Goal: Task Accomplishment & Management: Manage account settings

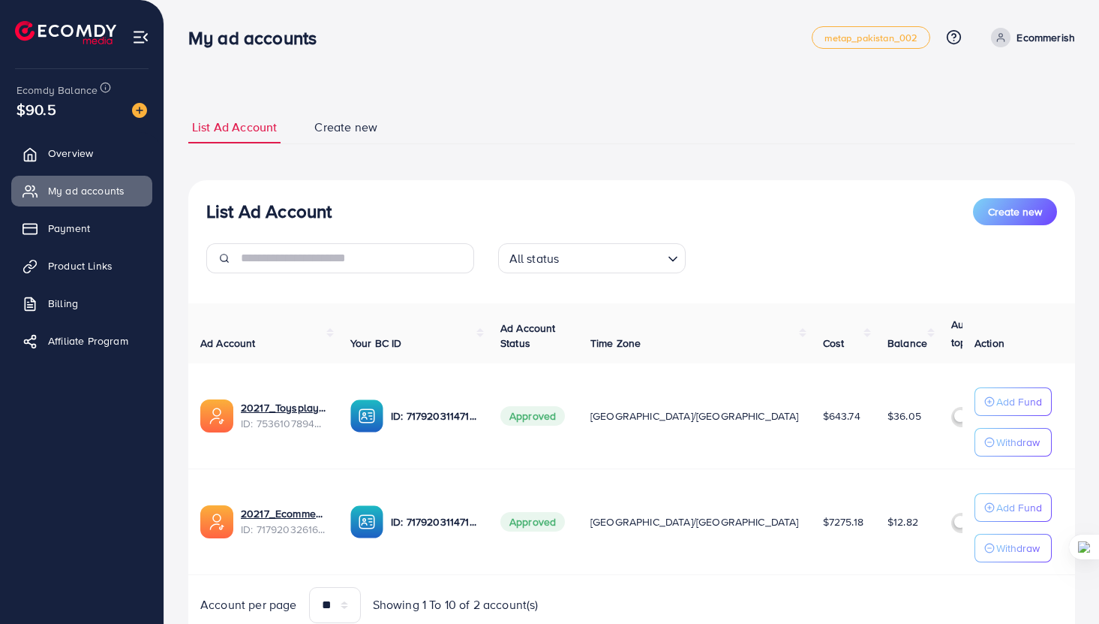
click at [83, 122] on div "Ecomdy Balance $90.5" at bounding box center [82, 100] width 140 height 63
click at [50, 114] on span "$90.5" at bounding box center [37, 109] width 40 height 22
click at [88, 151] on span "Overview" at bounding box center [74, 153] width 45 height 15
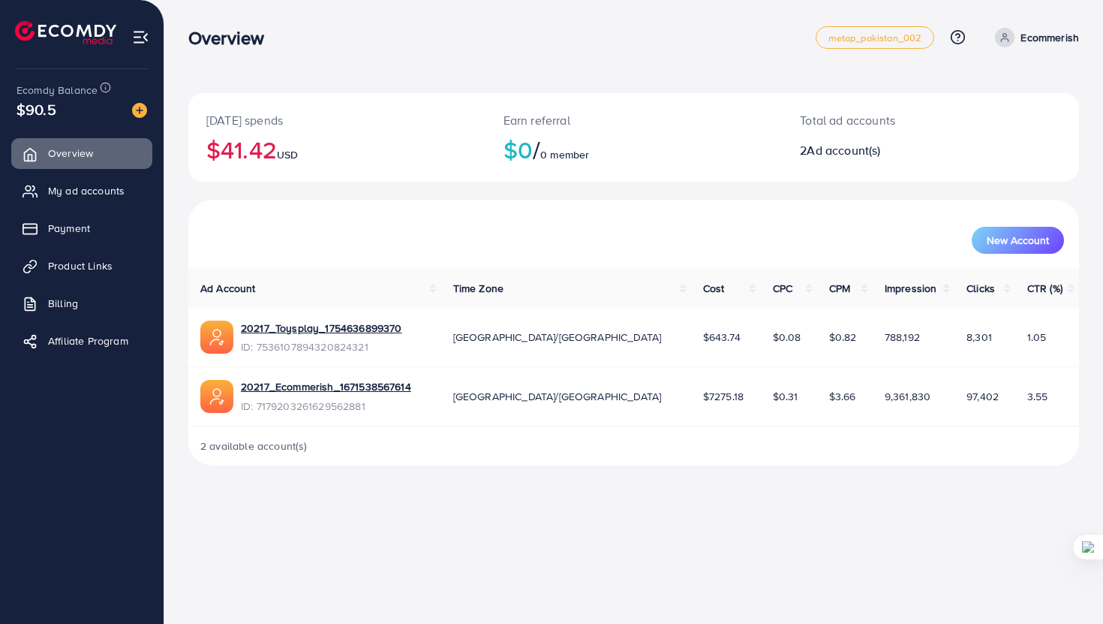
click at [45, 94] on span "Ecomdy Balance" at bounding box center [57, 90] width 81 height 15
click at [142, 110] on img at bounding box center [139, 110] width 15 height 15
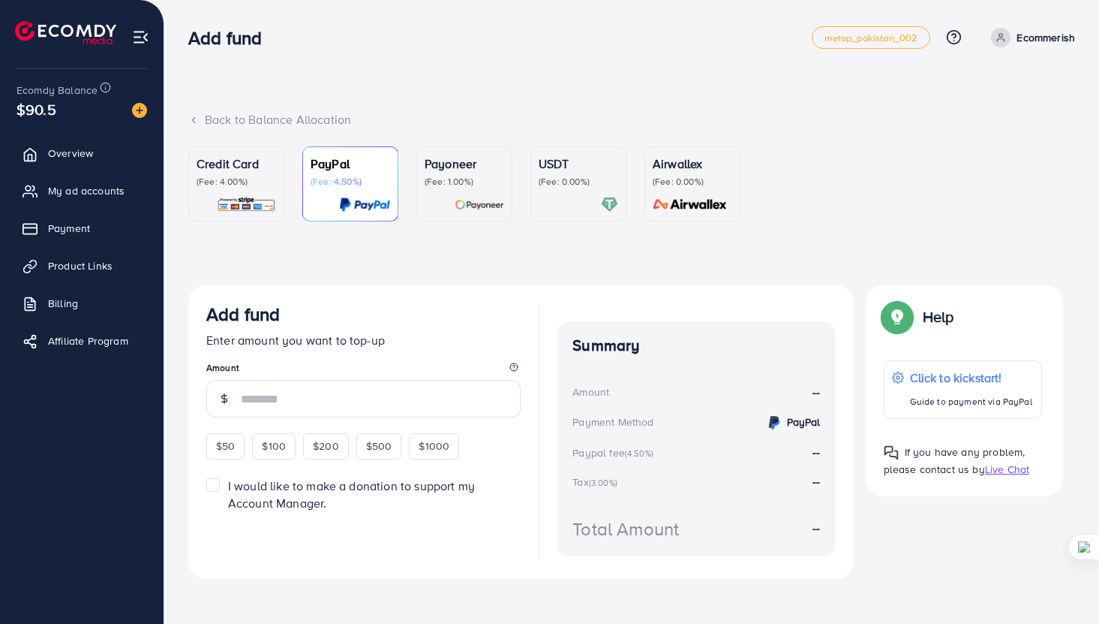
click at [270, 207] on img at bounding box center [246, 204] width 59 height 17
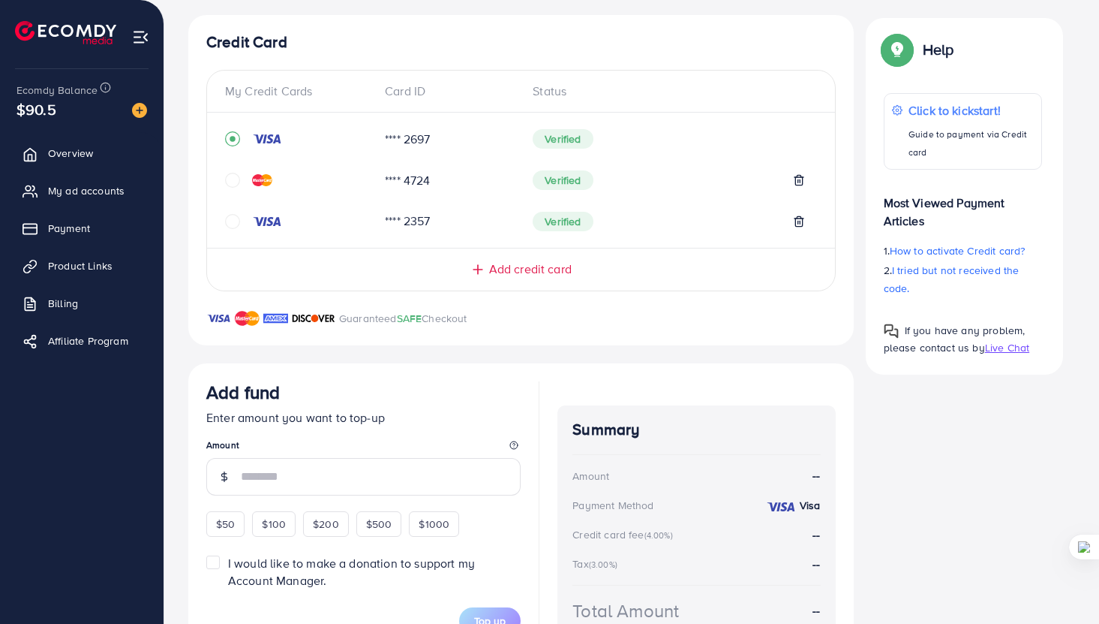
scroll to position [186, 0]
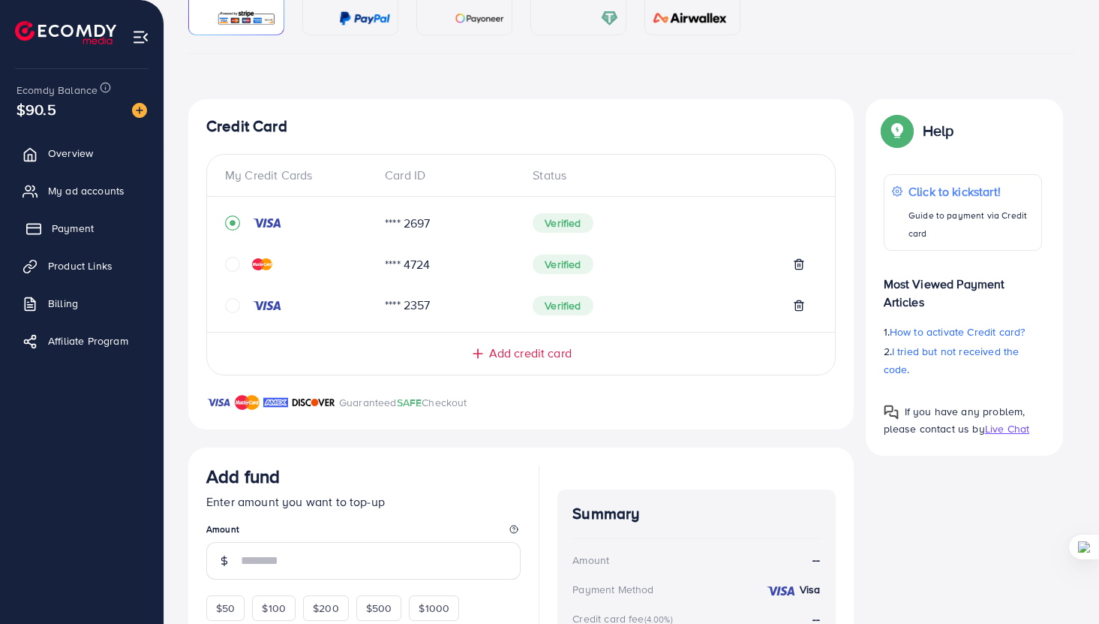
click at [107, 235] on link "Payment" at bounding box center [81, 228] width 141 height 30
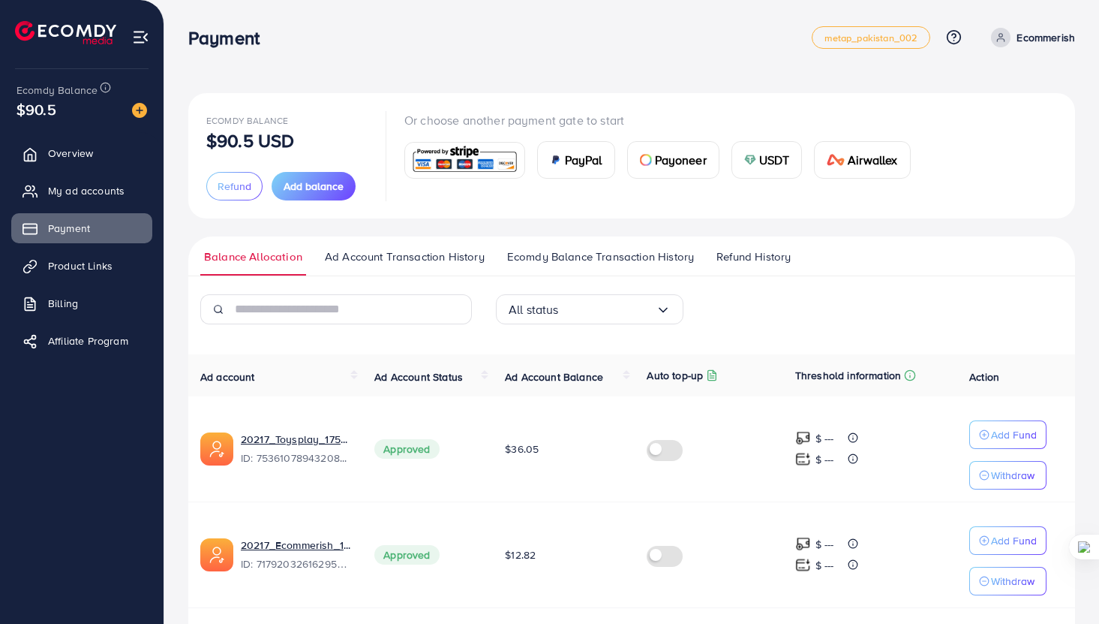
click at [106, 173] on ul "Overview My ad accounts Payment Product Links Billing Affiliate Program" at bounding box center [82, 251] width 164 height 239
click at [116, 195] on span "My ad accounts" at bounding box center [90, 190] width 77 height 15
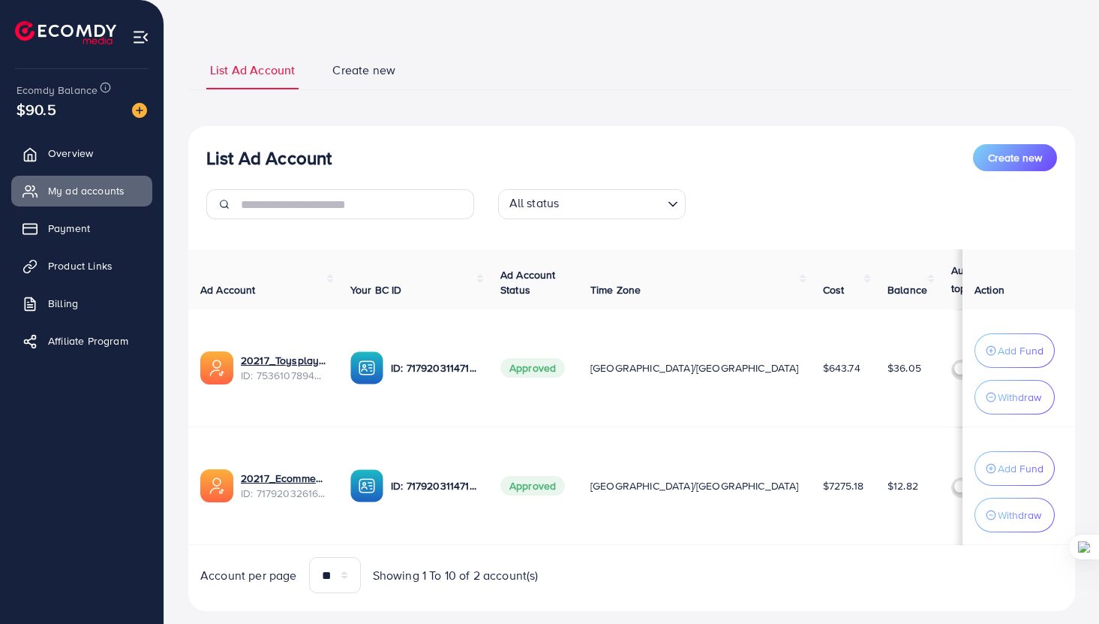
scroll to position [59, 0]
